Goal: Navigation & Orientation: Find specific page/section

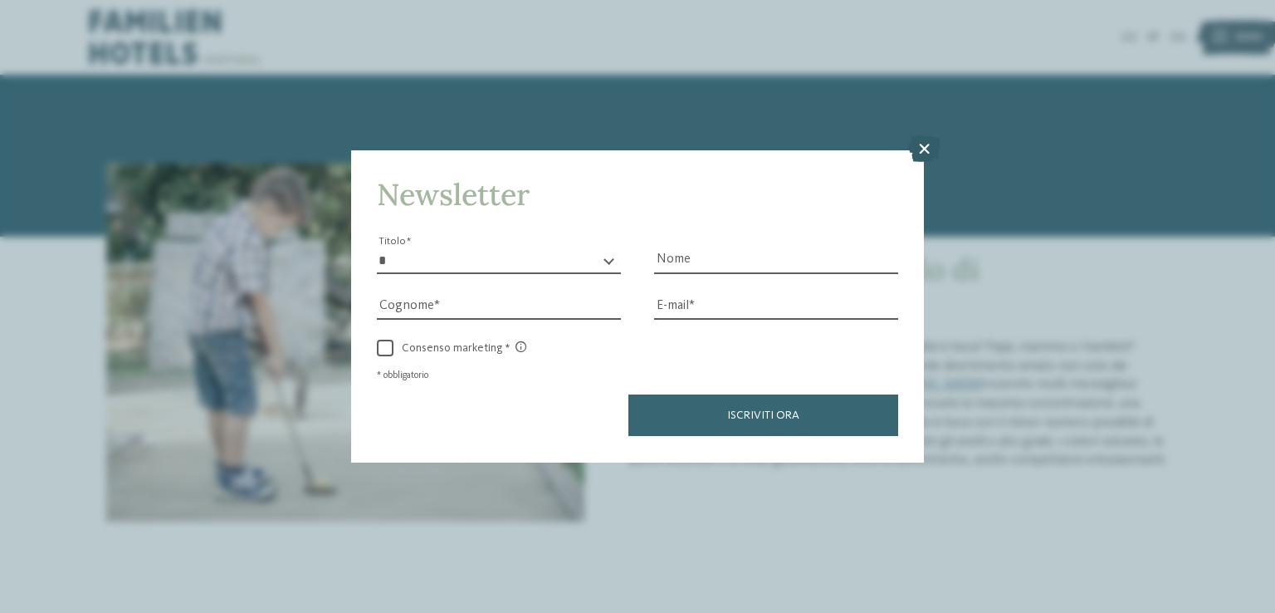
click at [930, 147] on icon at bounding box center [924, 149] width 32 height 27
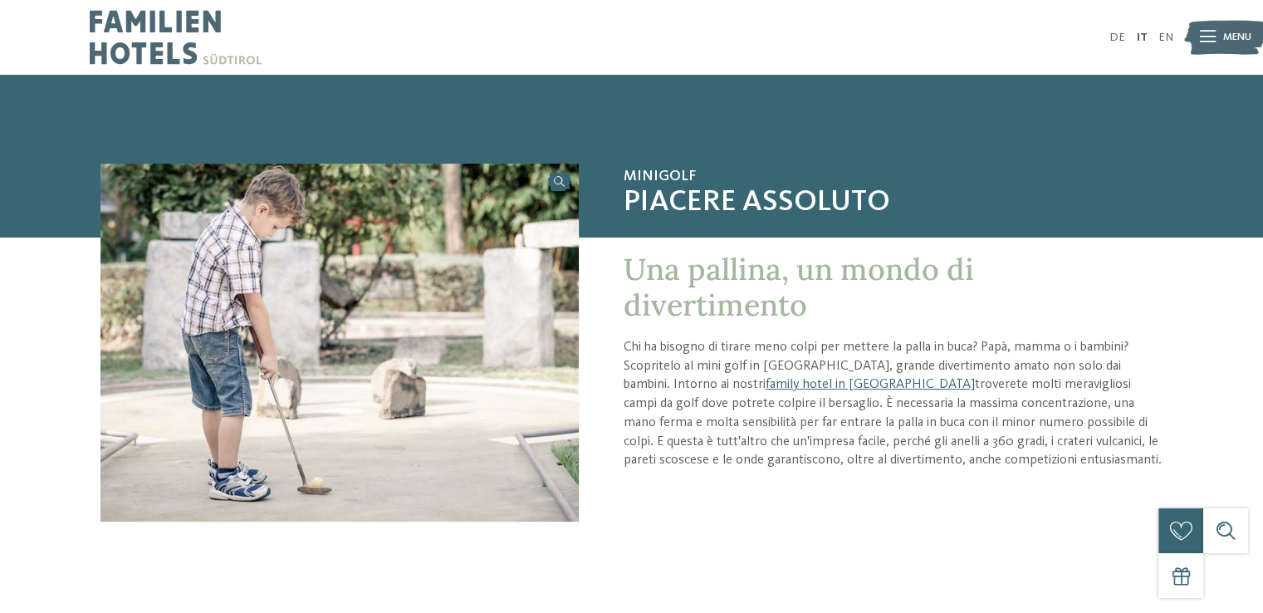
click at [149, 27] on img at bounding box center [176, 37] width 172 height 75
click at [31, 353] on div "Minigolf Piacere assoluto Una pallina, un mondo di divertimento Chi ha bisogno …" at bounding box center [631, 379] width 1241 height 431
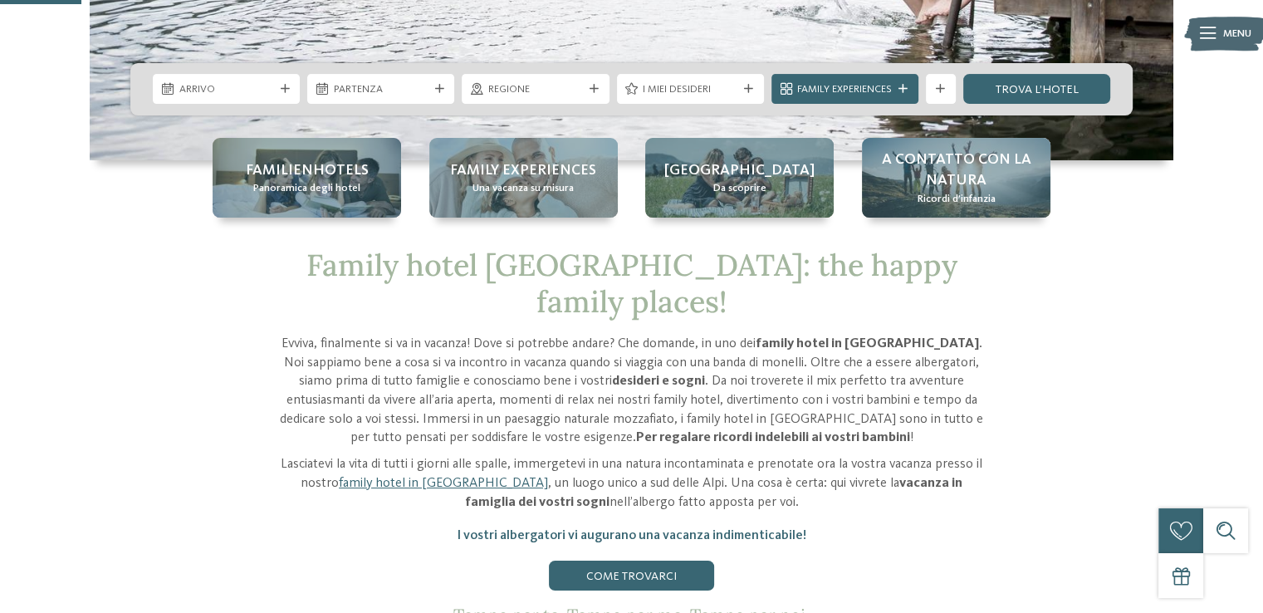
drag, startPoint x: 598, startPoint y: 0, endPoint x: 147, endPoint y: 404, distance: 605.7
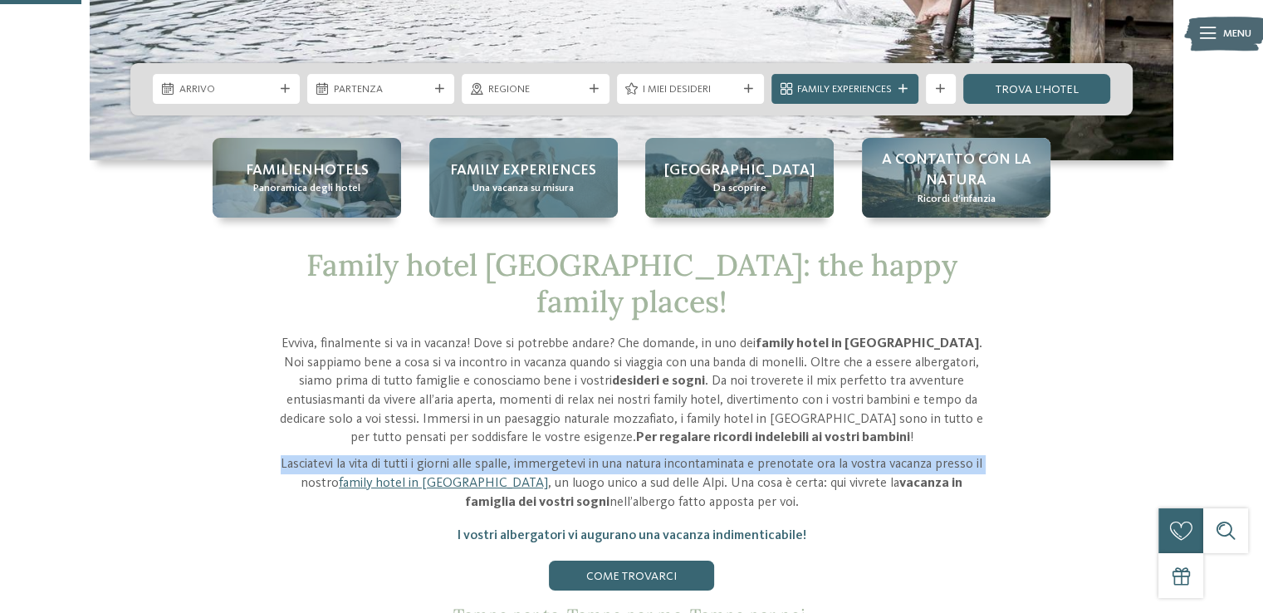
click at [531, 182] on span "Una vacanza su misura" at bounding box center [522, 188] width 101 height 15
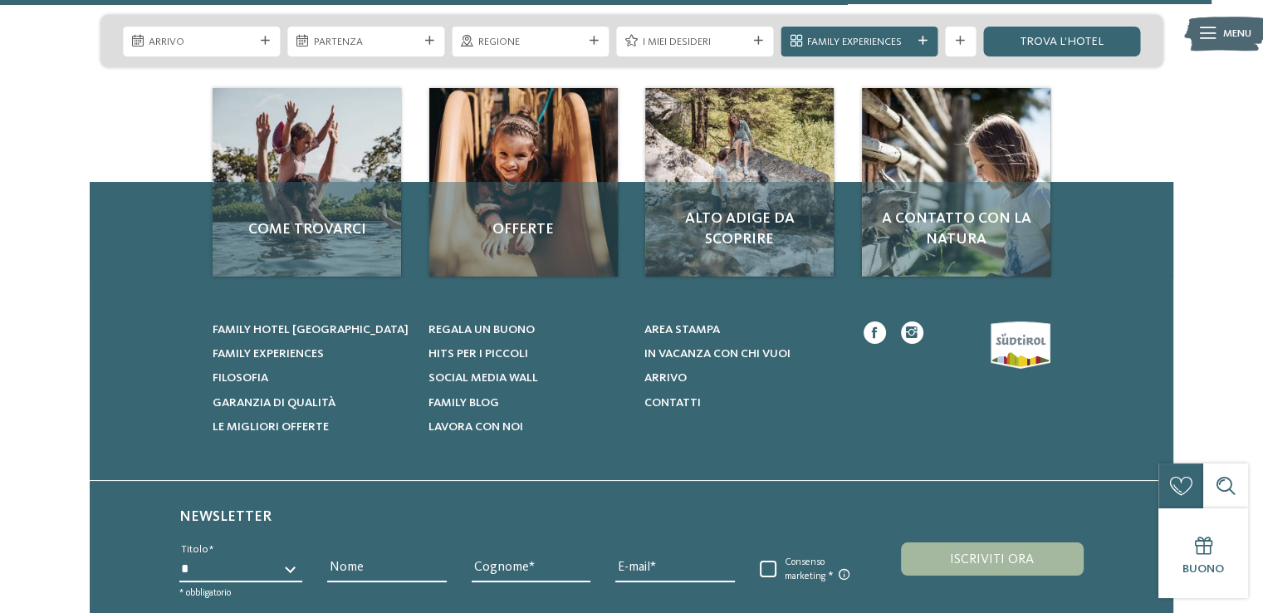
scroll to position [6310, 0]
